Goal: Task Accomplishment & Management: Manage account settings

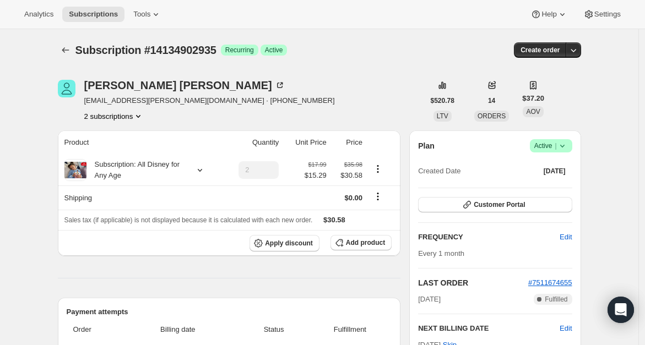
click at [482, 194] on div "Plan Success Active | Created Date [DATE] Customer Portal FREQUENCY Edit Every …" at bounding box center [495, 272] width 154 height 267
click at [485, 203] on span "Customer Portal" at bounding box center [499, 204] width 51 height 9
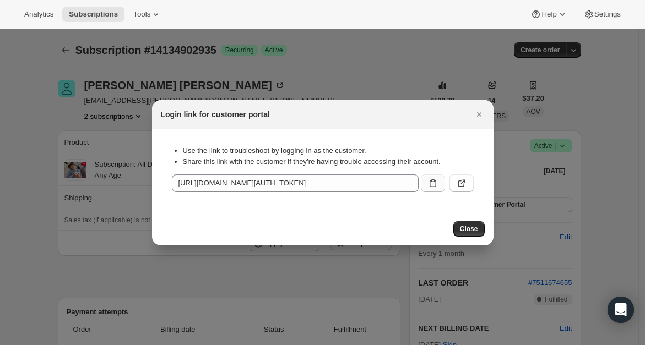
click at [435, 180] on icon ":rc1:" at bounding box center [432, 183] width 11 height 11
